Goal: Task Accomplishment & Management: Manage account settings

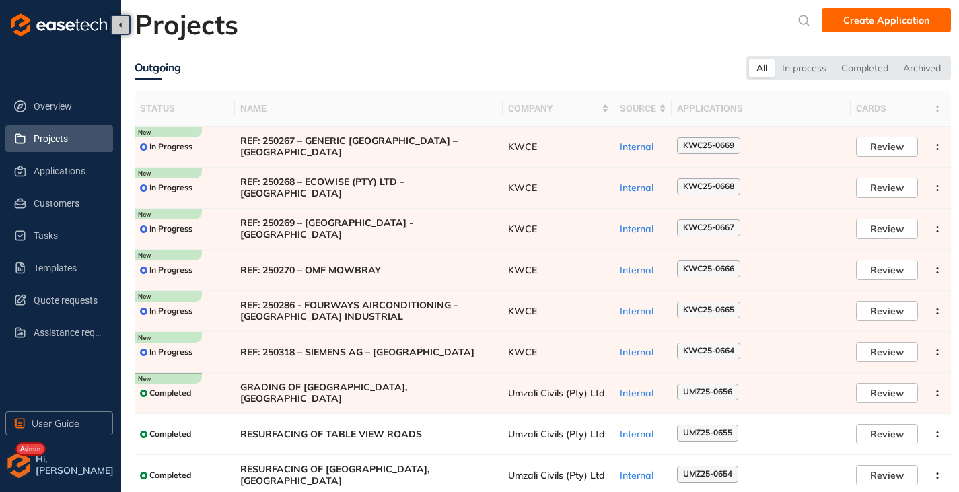
click at [50, 186] on ul "Overview Projects Applications Customers Tasks Templates Quote requests Assista…" at bounding box center [60, 219] width 110 height 259
click at [50, 180] on span "Applications" at bounding box center [68, 171] width 69 height 27
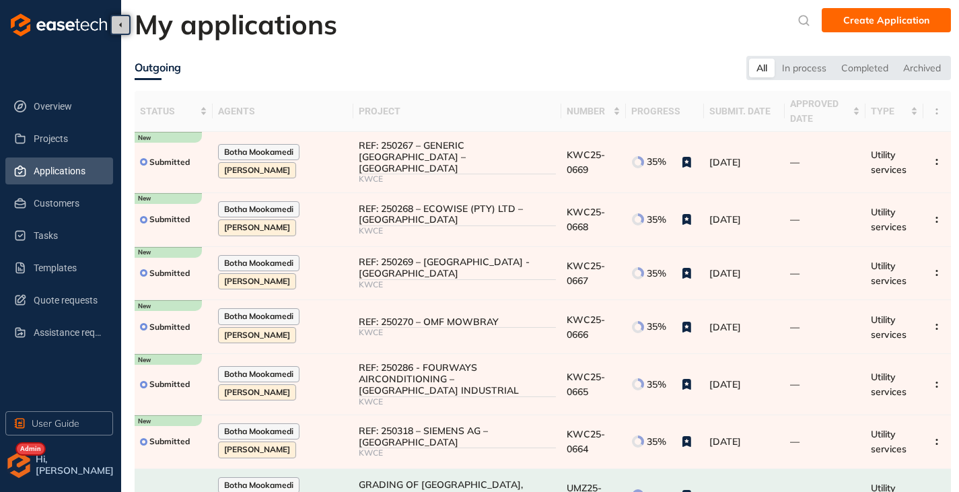
click at [20, 466] on img "button" at bounding box center [18, 465] width 27 height 27
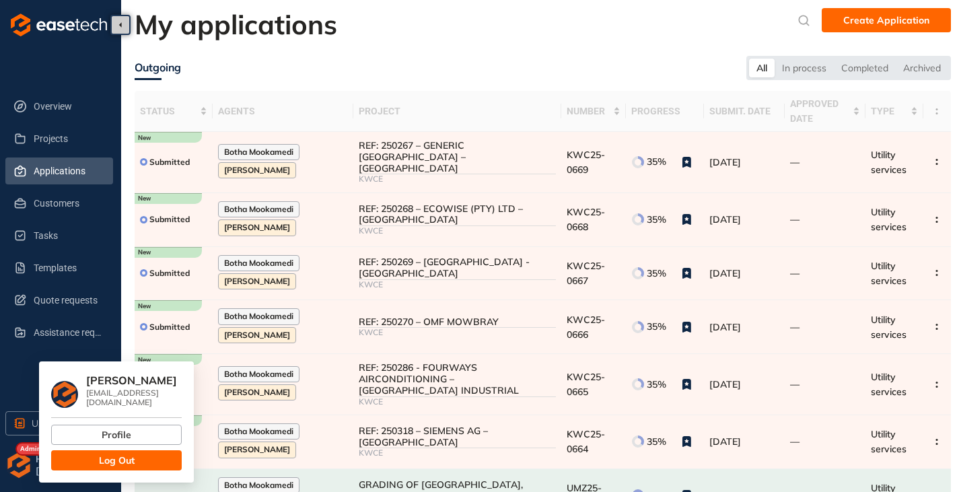
click at [94, 452] on button "Log Out" at bounding box center [116, 460] width 131 height 20
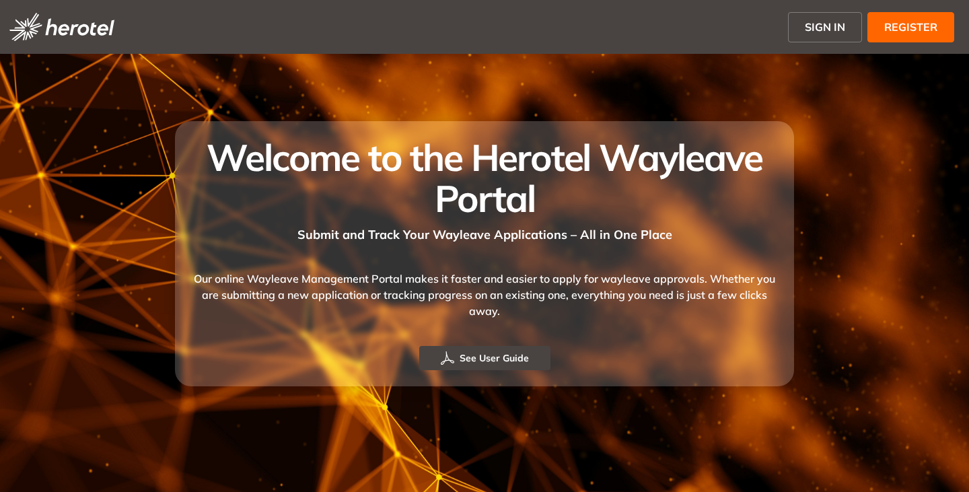
click at [815, 22] on span "SIGN IN" at bounding box center [825, 27] width 40 height 16
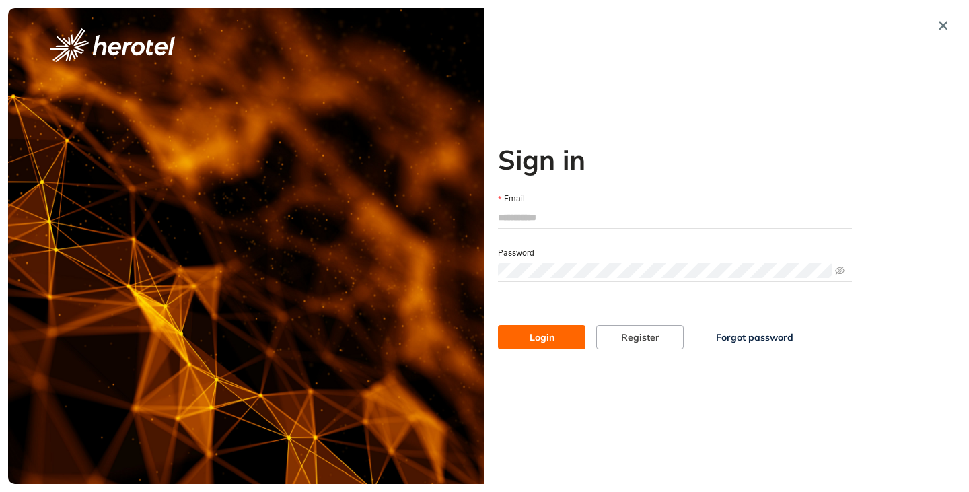
click at [545, 217] on input "Email" at bounding box center [675, 217] width 354 height 20
type input "**********"
click at [498, 325] on button "Login" at bounding box center [542, 337] width 88 height 24
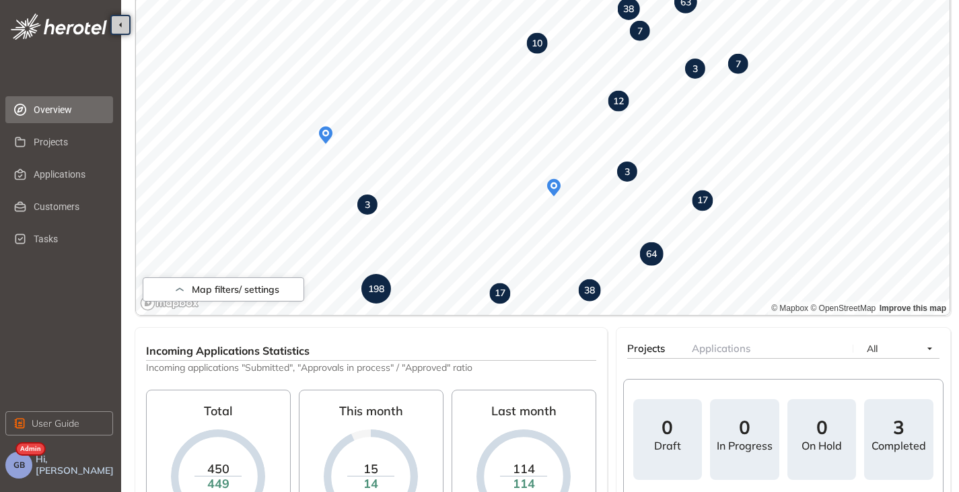
scroll to position [202, 0]
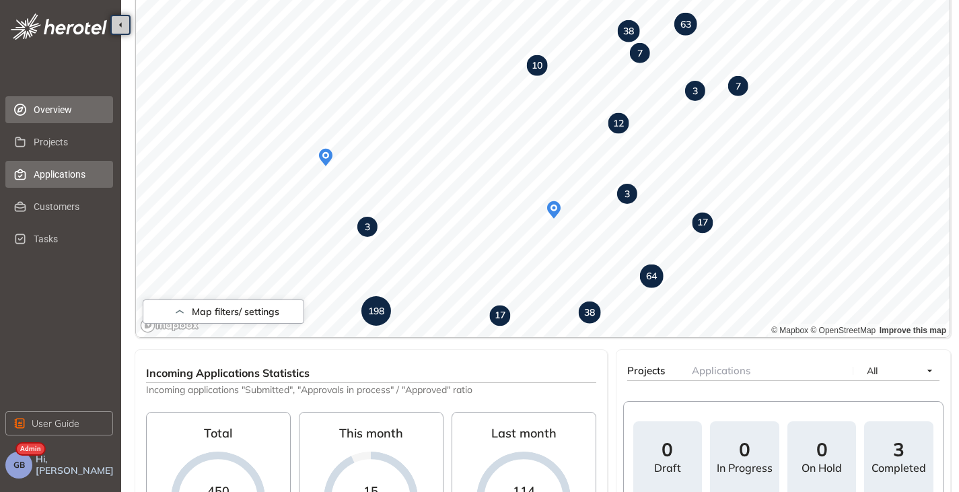
click at [69, 174] on span "Applications" at bounding box center [68, 174] width 69 height 27
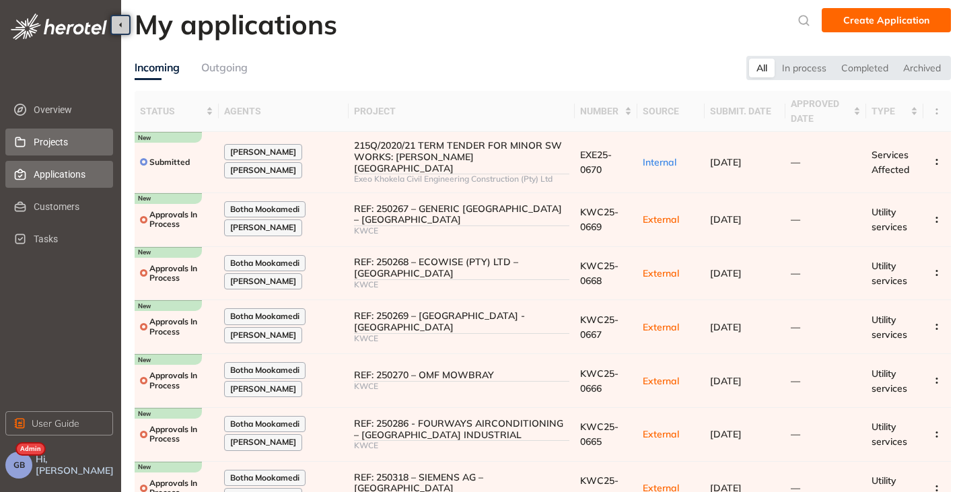
click at [44, 134] on span "Projects" at bounding box center [68, 142] width 69 height 27
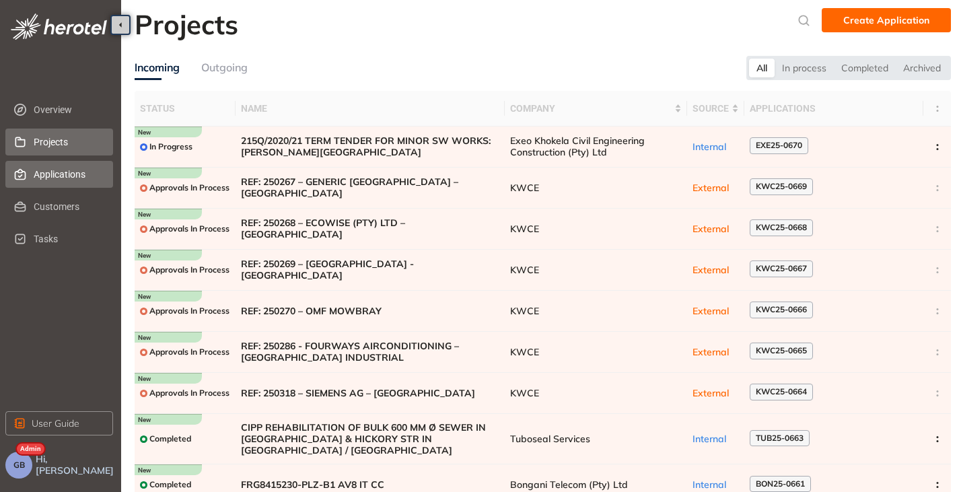
click at [41, 170] on span "Applications" at bounding box center [68, 174] width 69 height 27
